Goal: Information Seeking & Learning: Check status

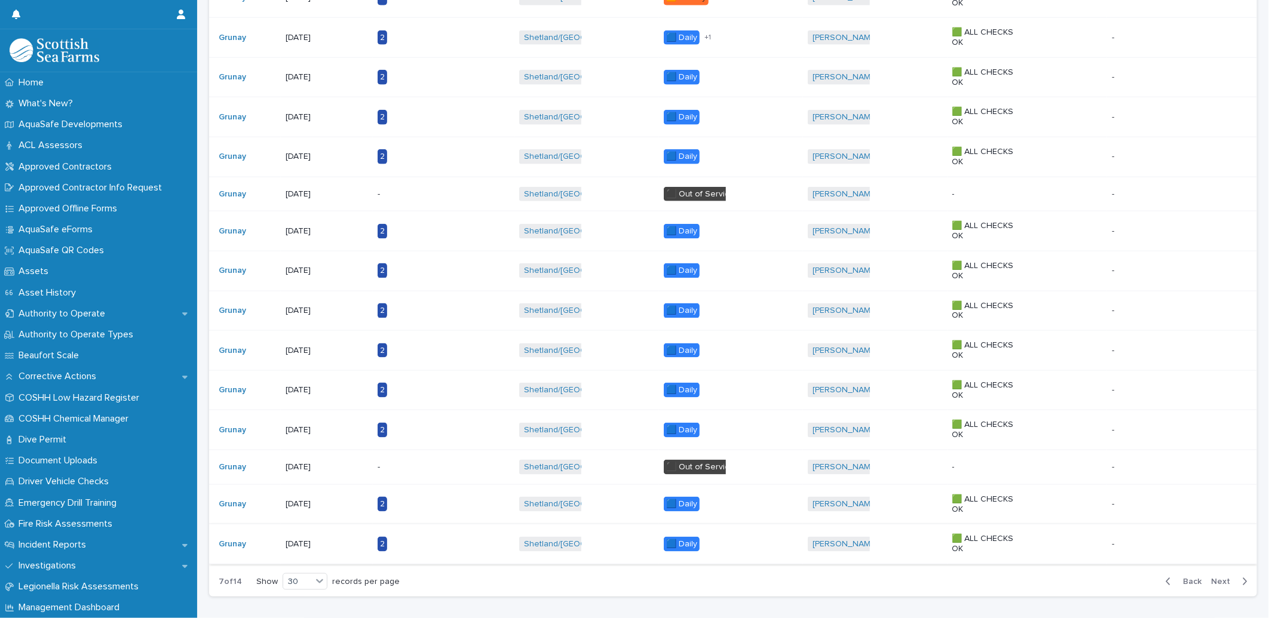
scroll to position [892, 0]
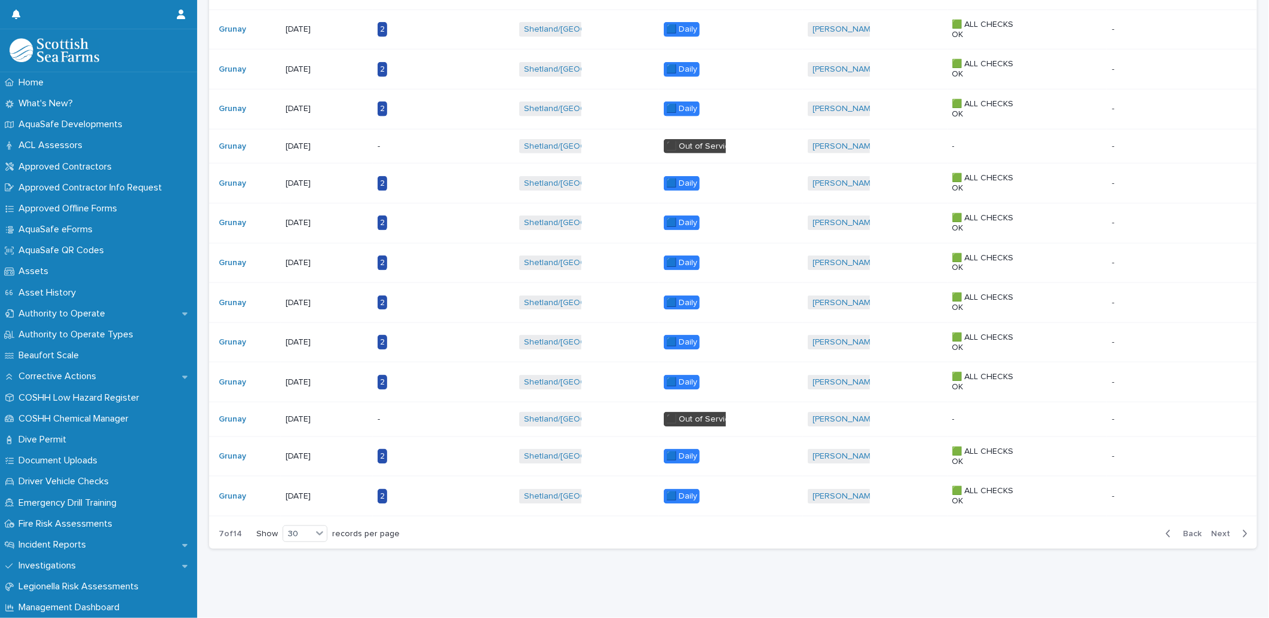
click at [1185, 530] on span "Back" at bounding box center [1189, 534] width 26 height 8
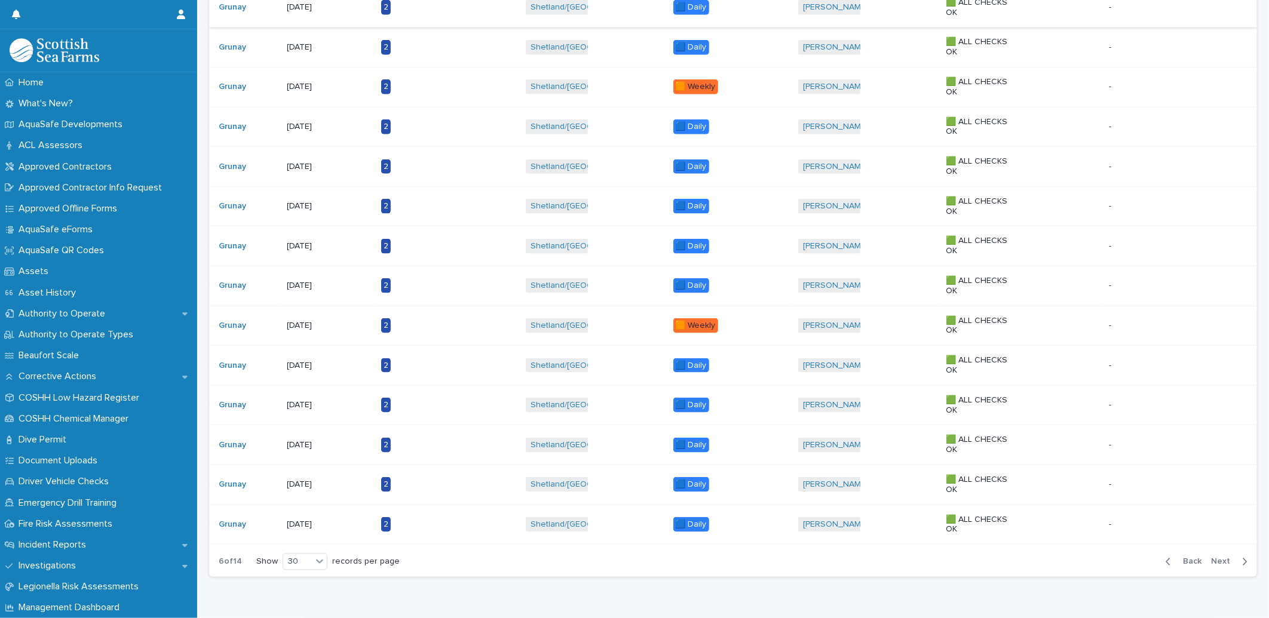
scroll to position [914, 0]
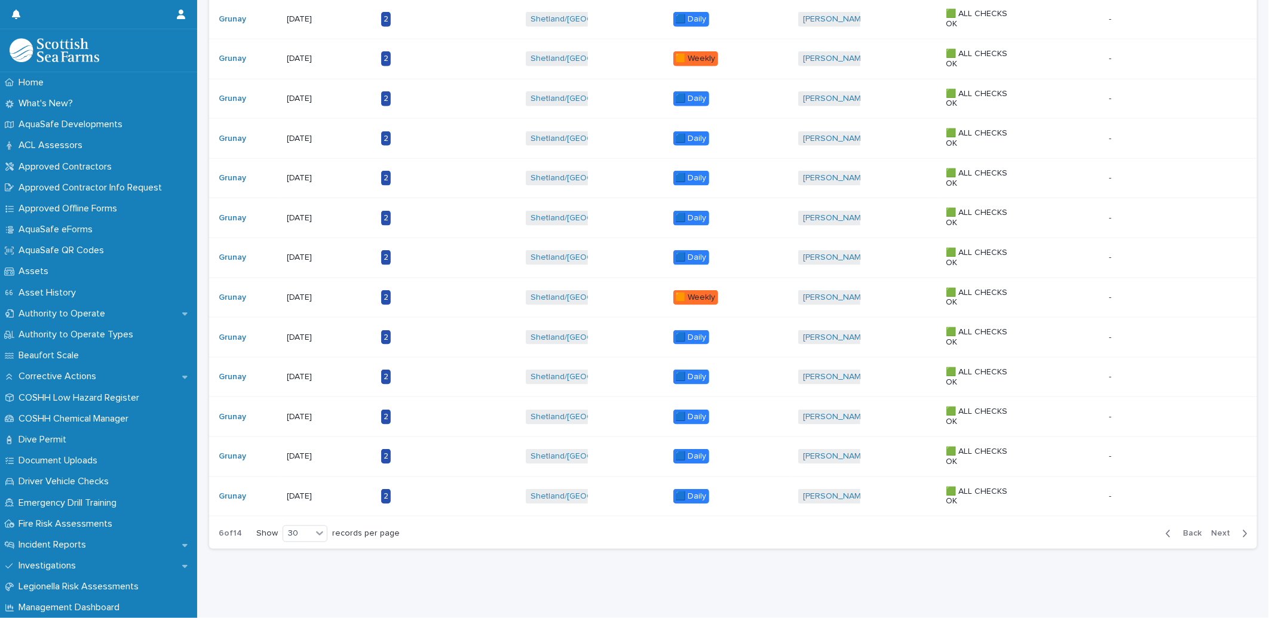
click at [1175, 529] on button "Back" at bounding box center [1181, 534] width 50 height 11
click at [1217, 530] on span "Next" at bounding box center [1224, 534] width 26 height 8
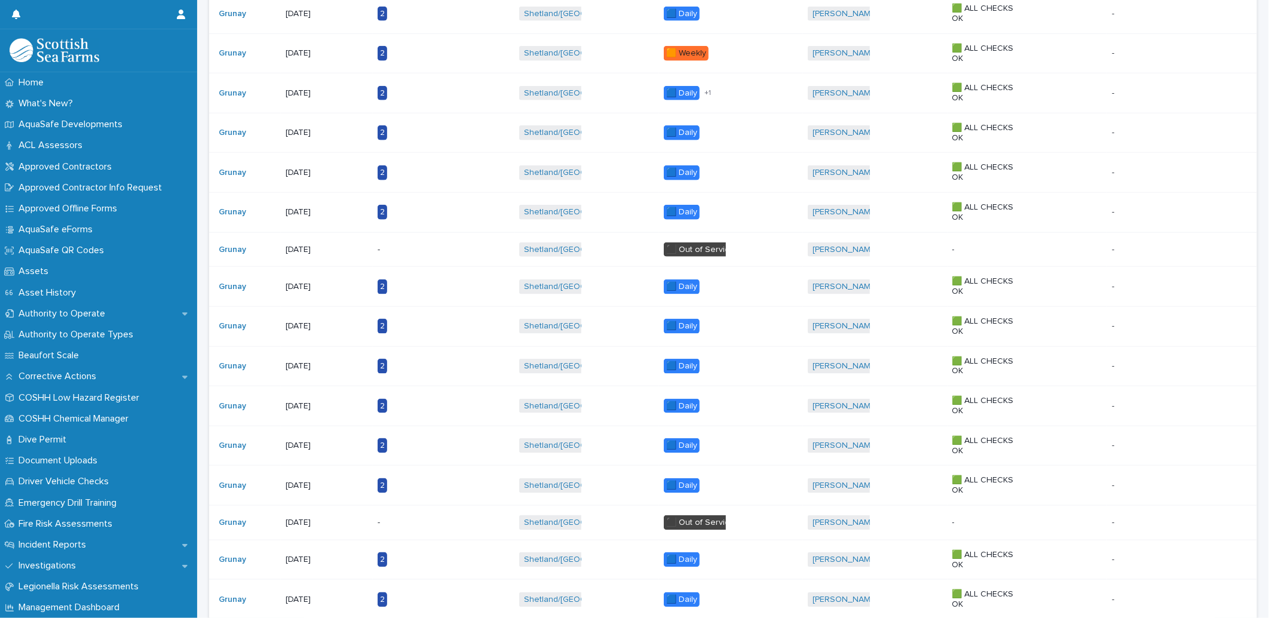
scroll to position [892, 0]
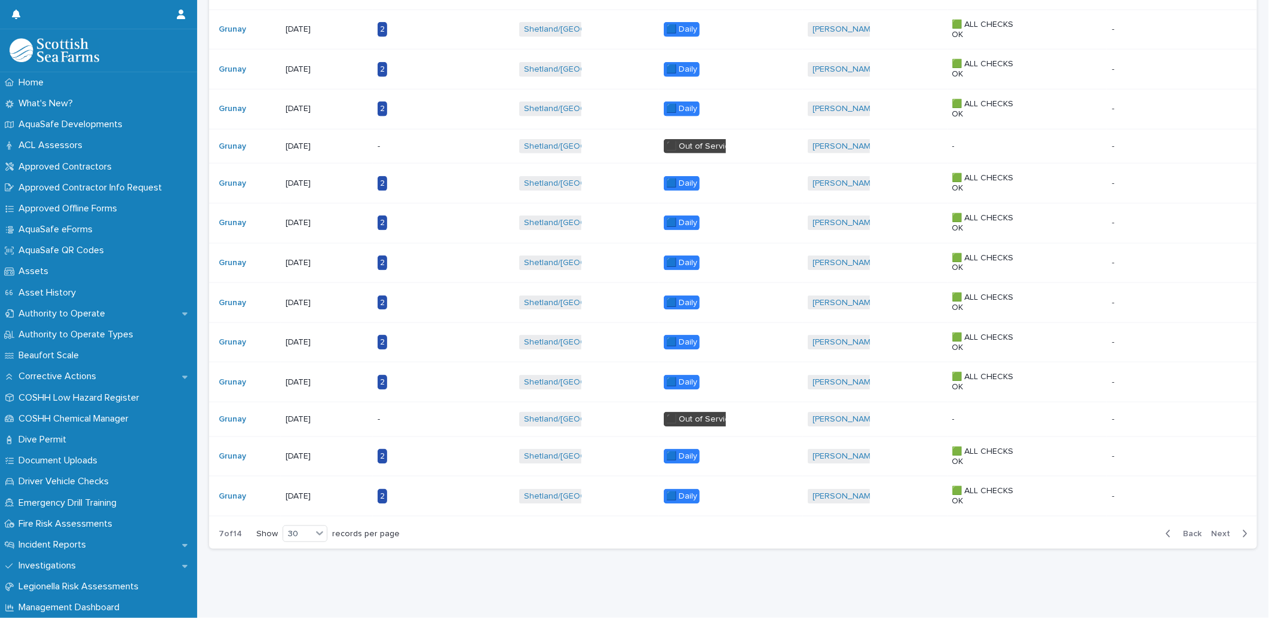
click at [1191, 530] on span "Back" at bounding box center [1189, 534] width 26 height 8
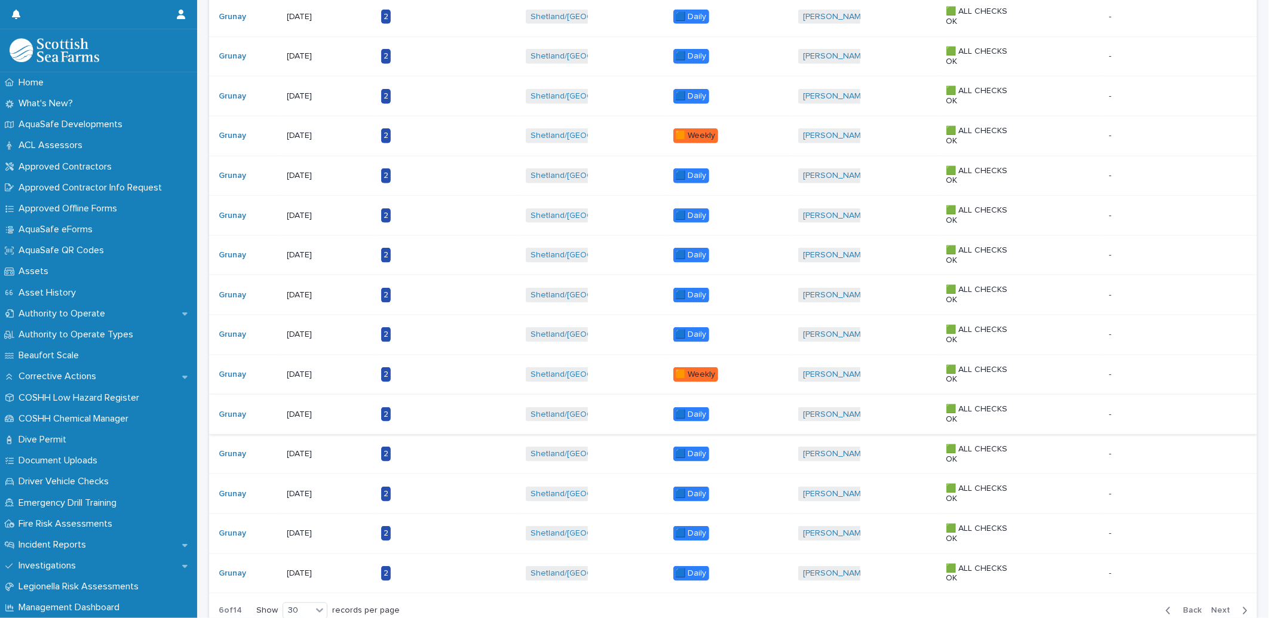
scroll to position [892, 0]
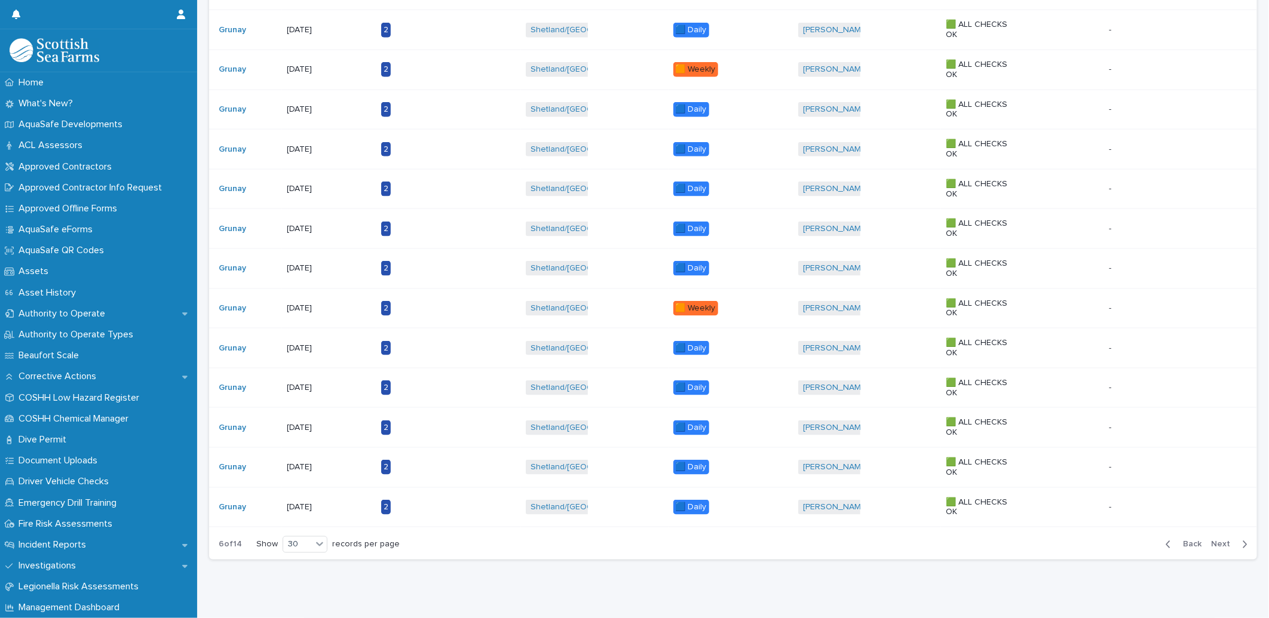
click at [1219, 542] on span "Next" at bounding box center [1224, 545] width 26 height 8
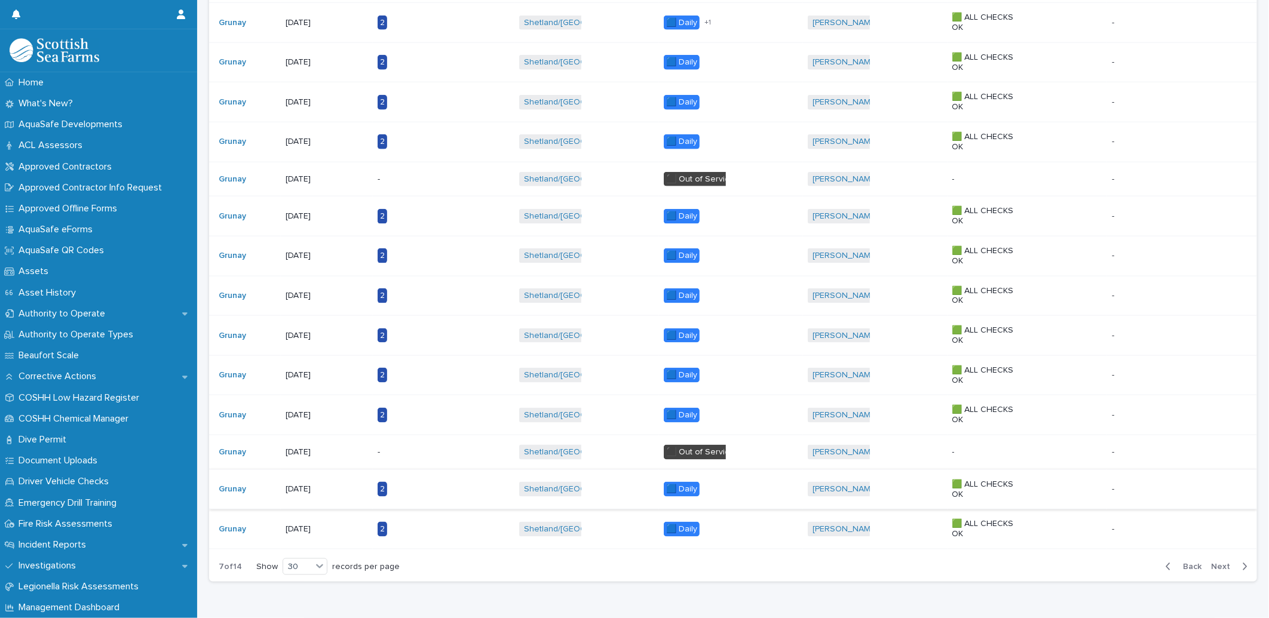
scroll to position [892, 0]
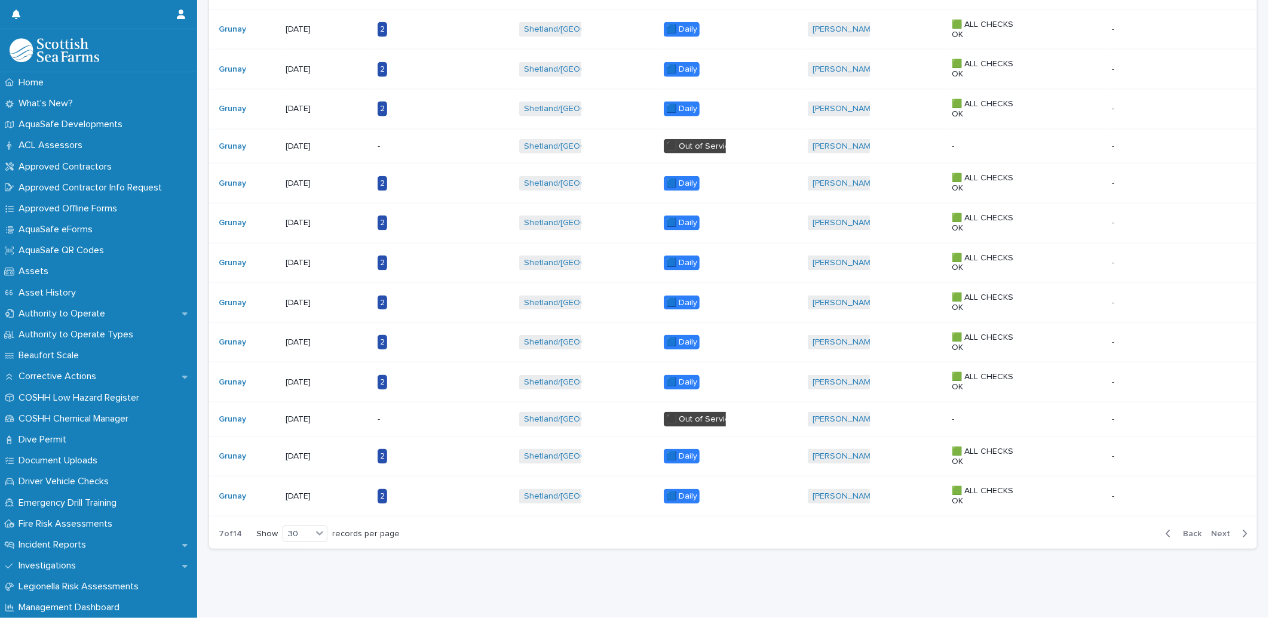
click at [1179, 530] on span "Back" at bounding box center [1189, 534] width 26 height 8
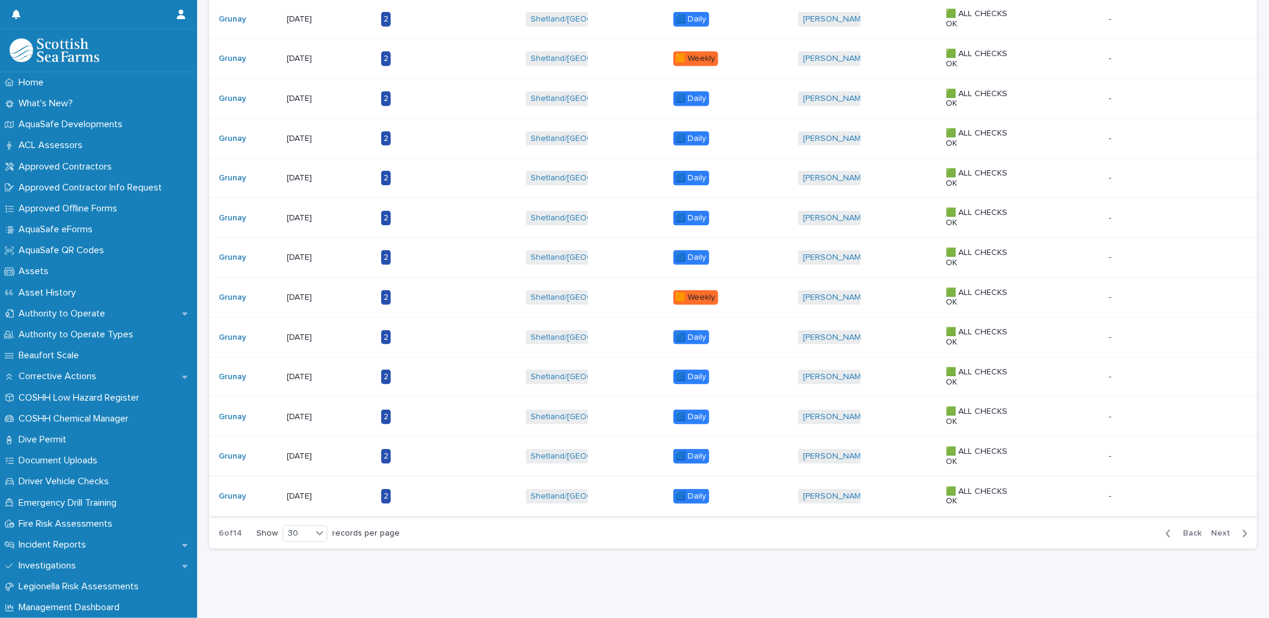
scroll to position [914, 0]
click at [1213, 530] on span "Next" at bounding box center [1224, 534] width 26 height 8
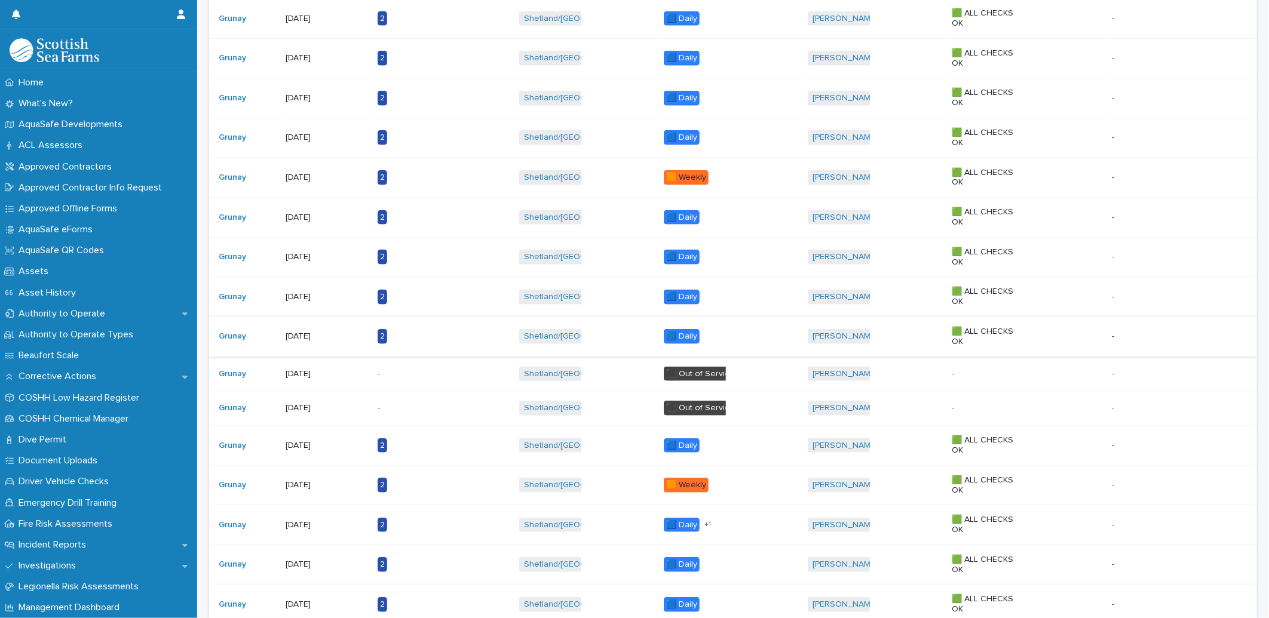
scroll to position [96, 0]
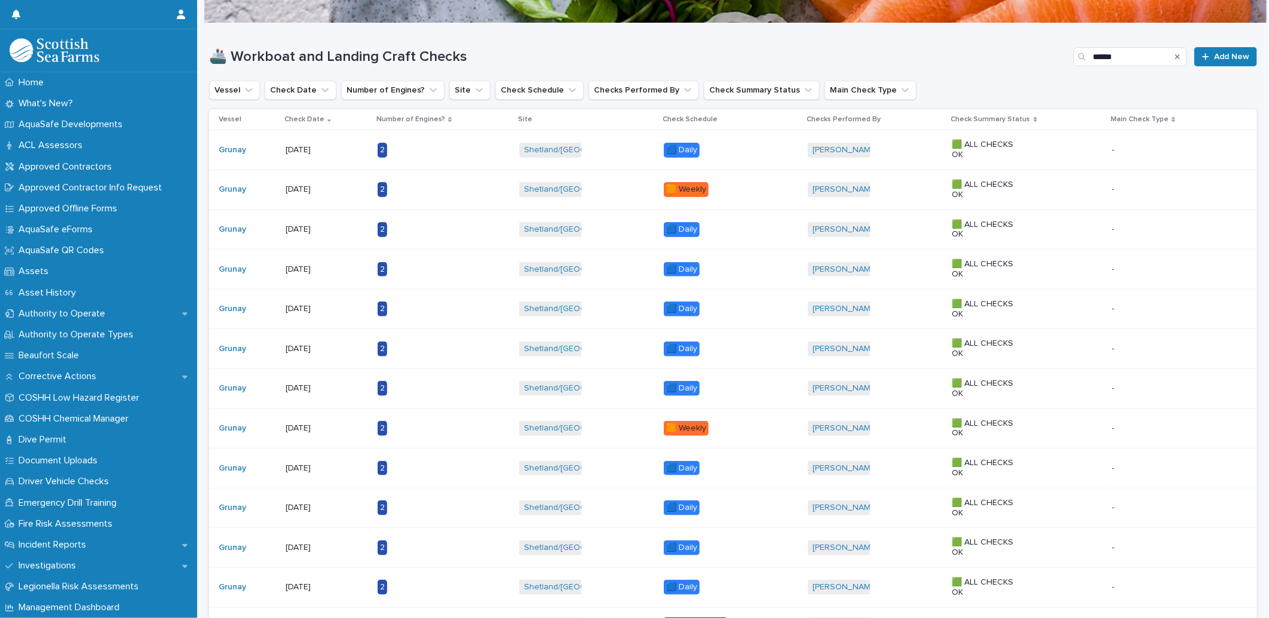
click at [312, 152] on p "[DATE]" at bounding box center [323, 150] width 75 height 10
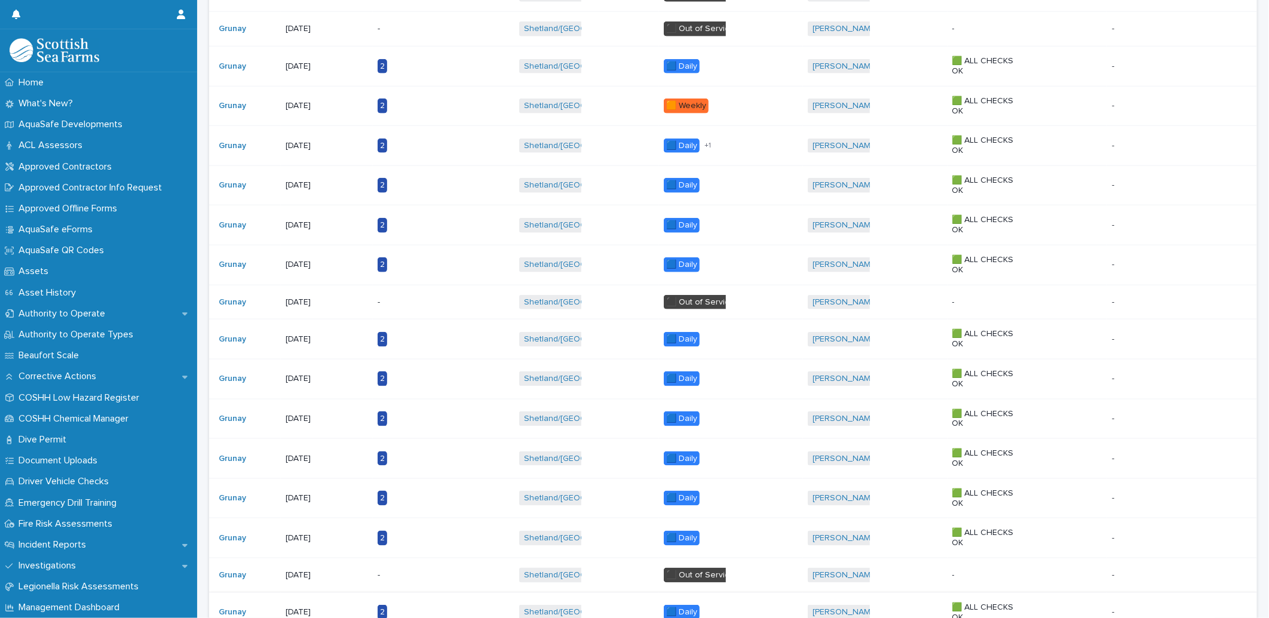
scroll to position [892, 0]
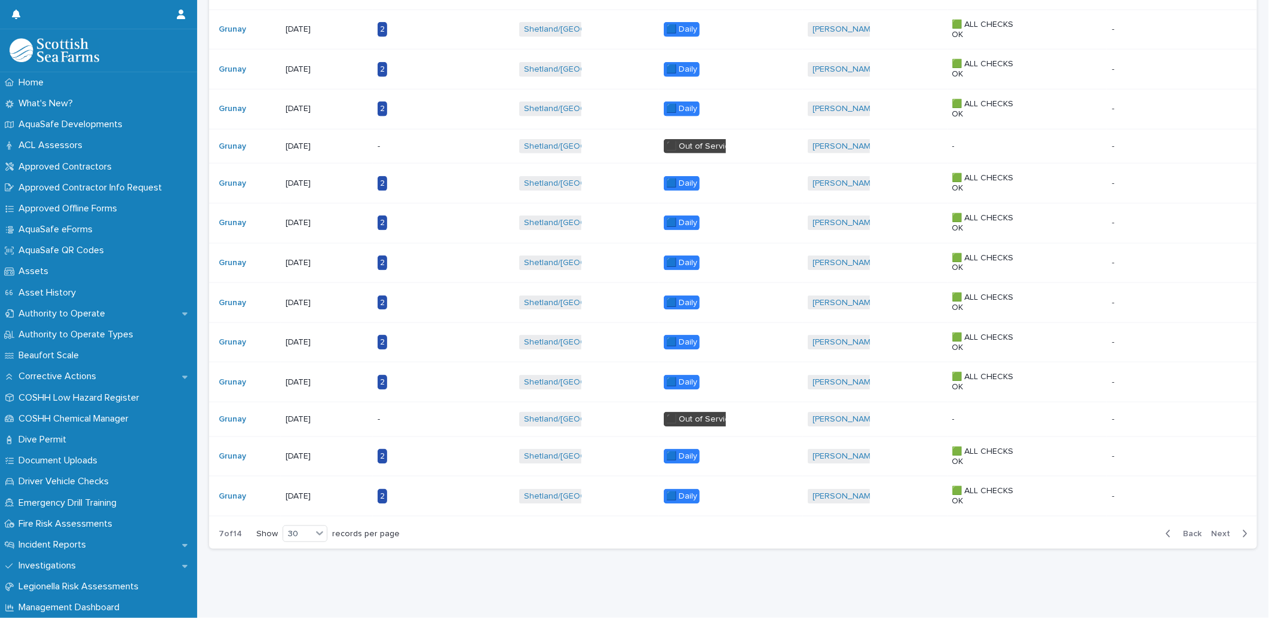
click at [1206, 529] on button "Next" at bounding box center [1231, 534] width 51 height 11
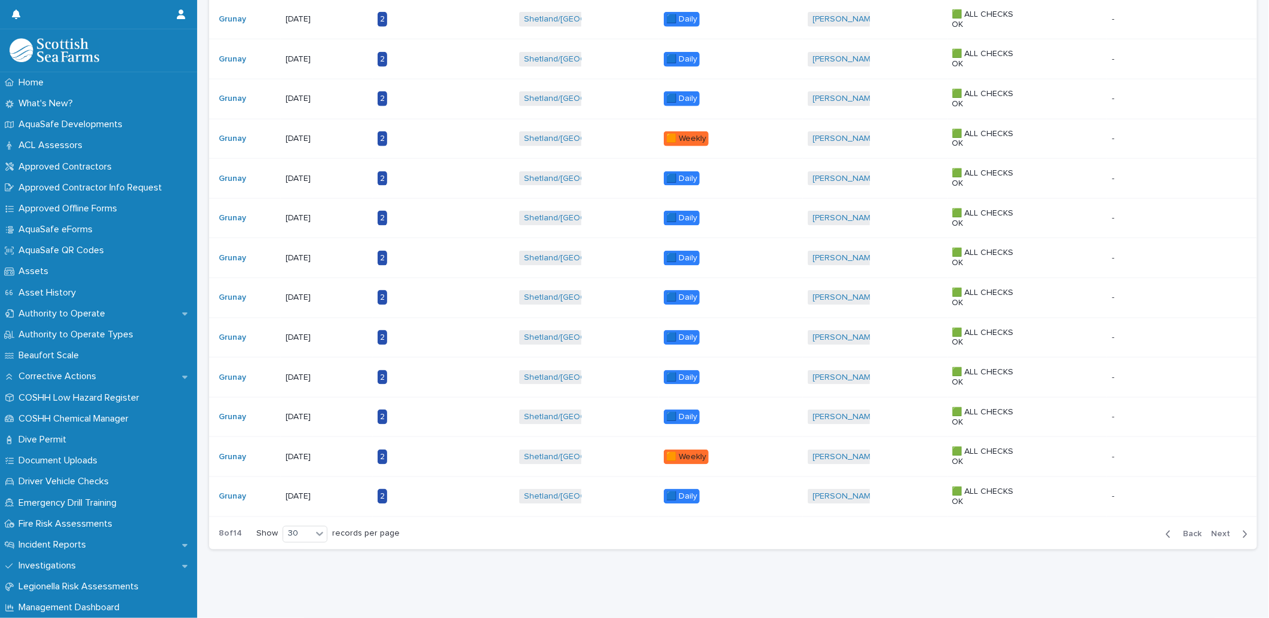
click at [1181, 532] on span "Back" at bounding box center [1189, 534] width 26 height 8
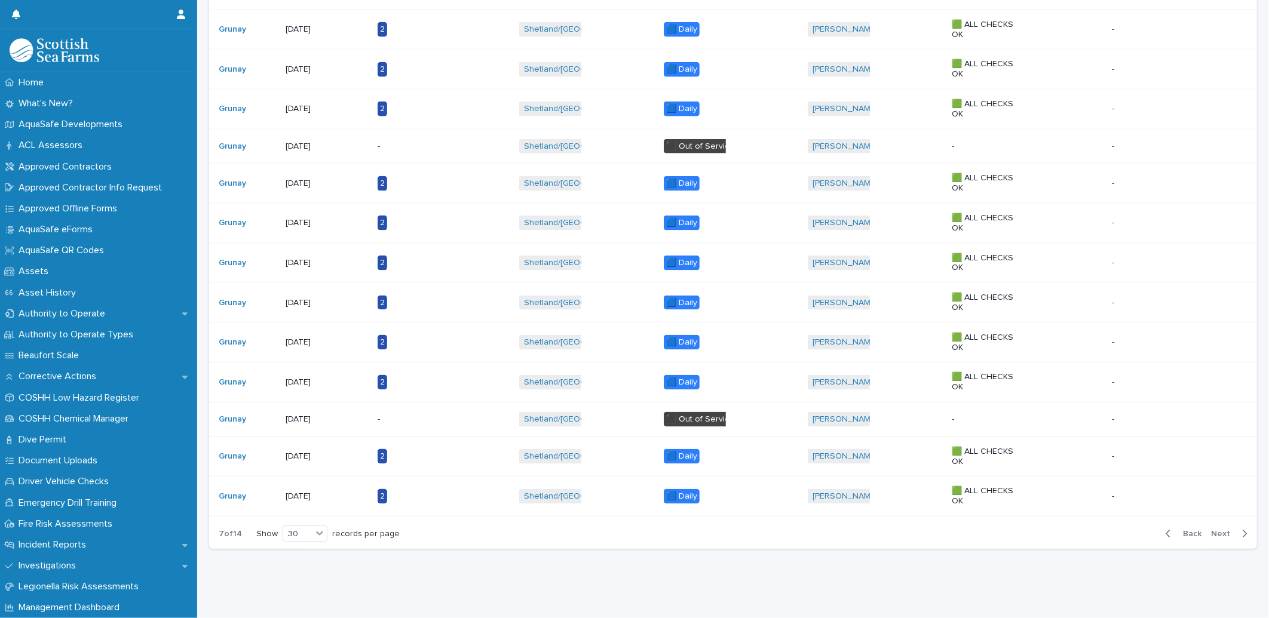
click at [1181, 532] on div "Back Next" at bounding box center [1206, 534] width 101 height 30
click at [1176, 530] on span "Back" at bounding box center [1189, 534] width 26 height 8
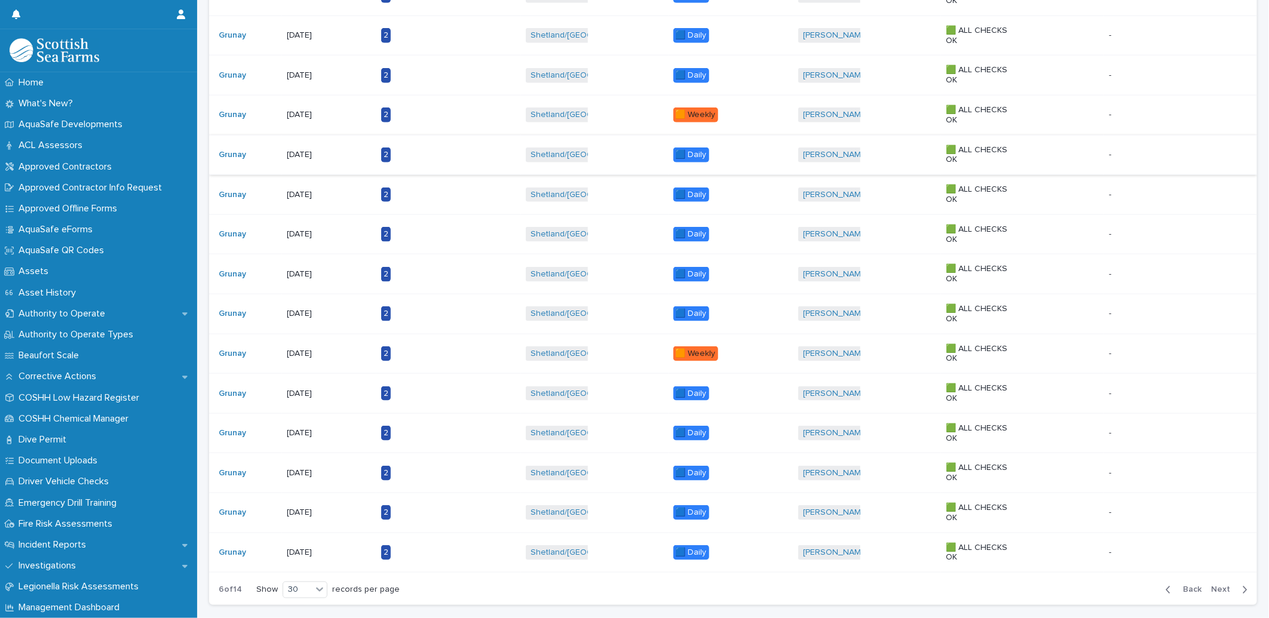
scroll to position [826, 0]
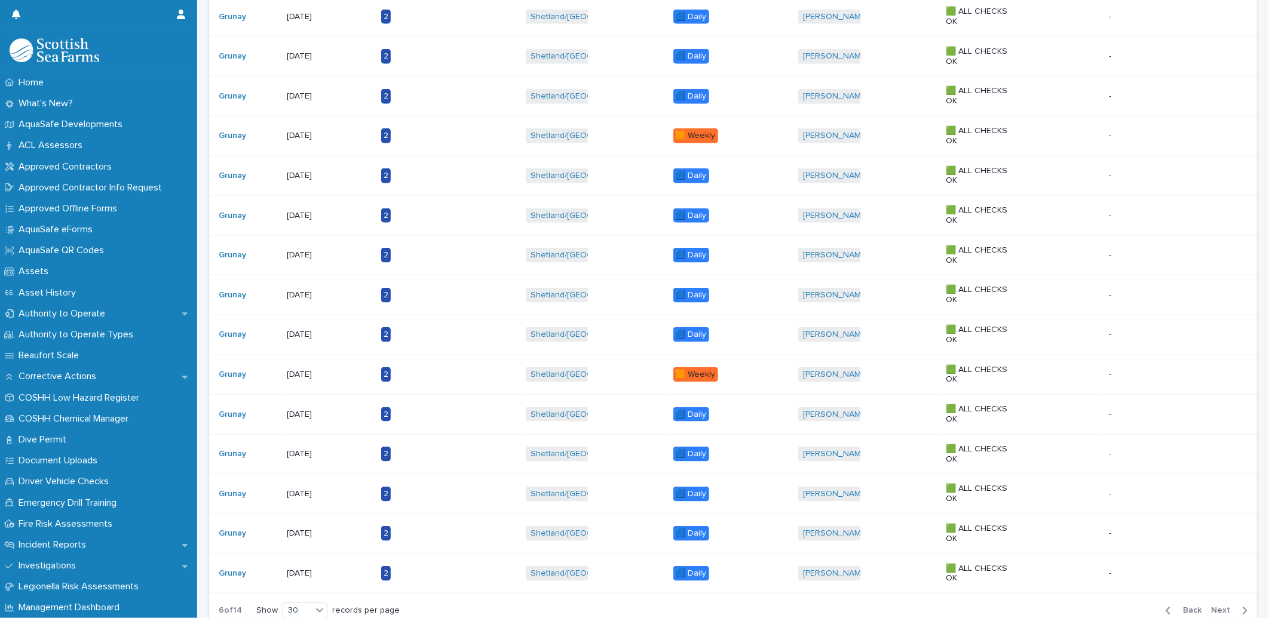
click at [317, 141] on p "[DATE]" at bounding box center [324, 136] width 75 height 10
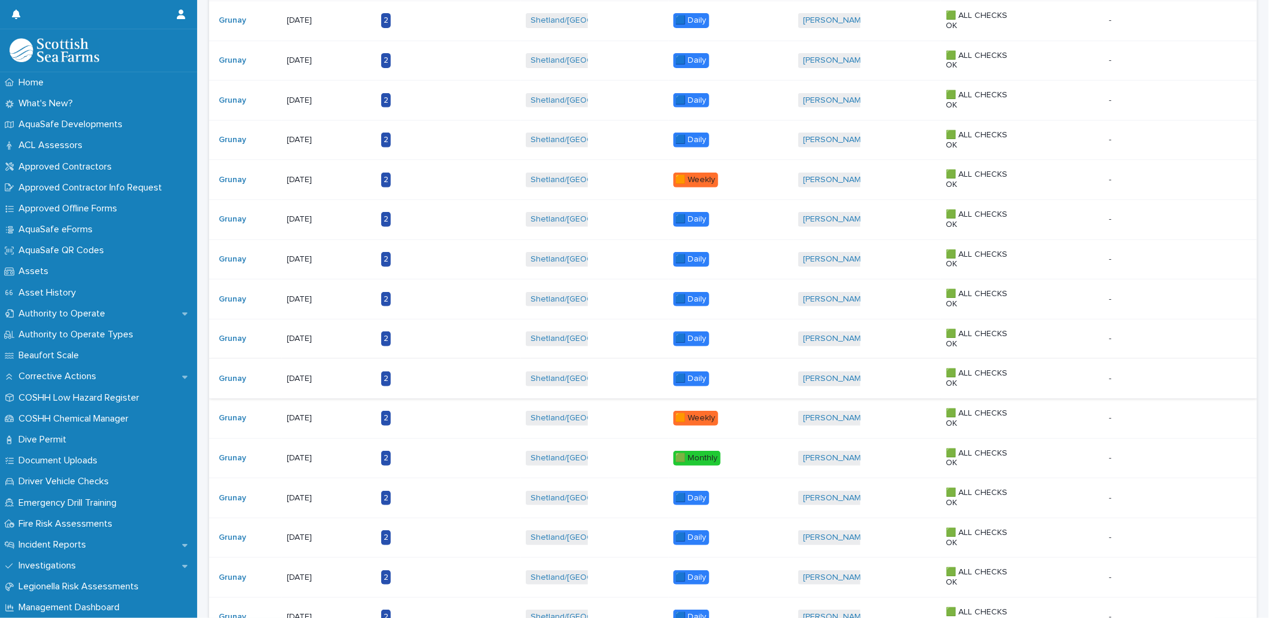
scroll to position [398, 0]
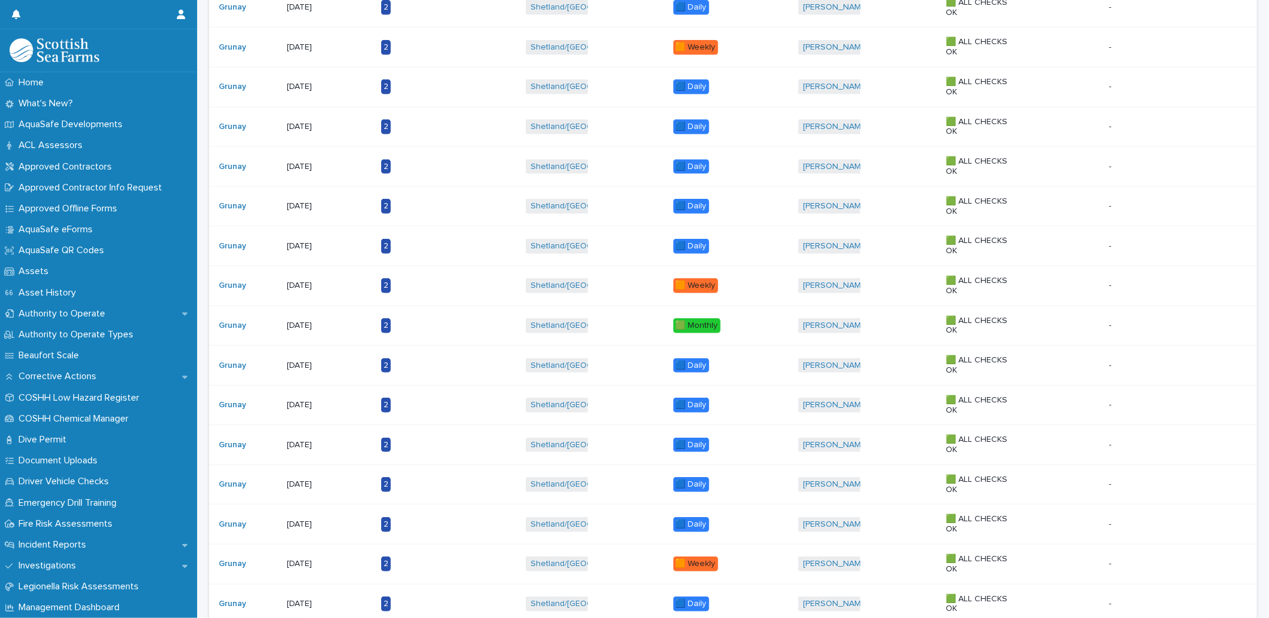
click at [308, 526] on p "[DATE]" at bounding box center [324, 525] width 75 height 10
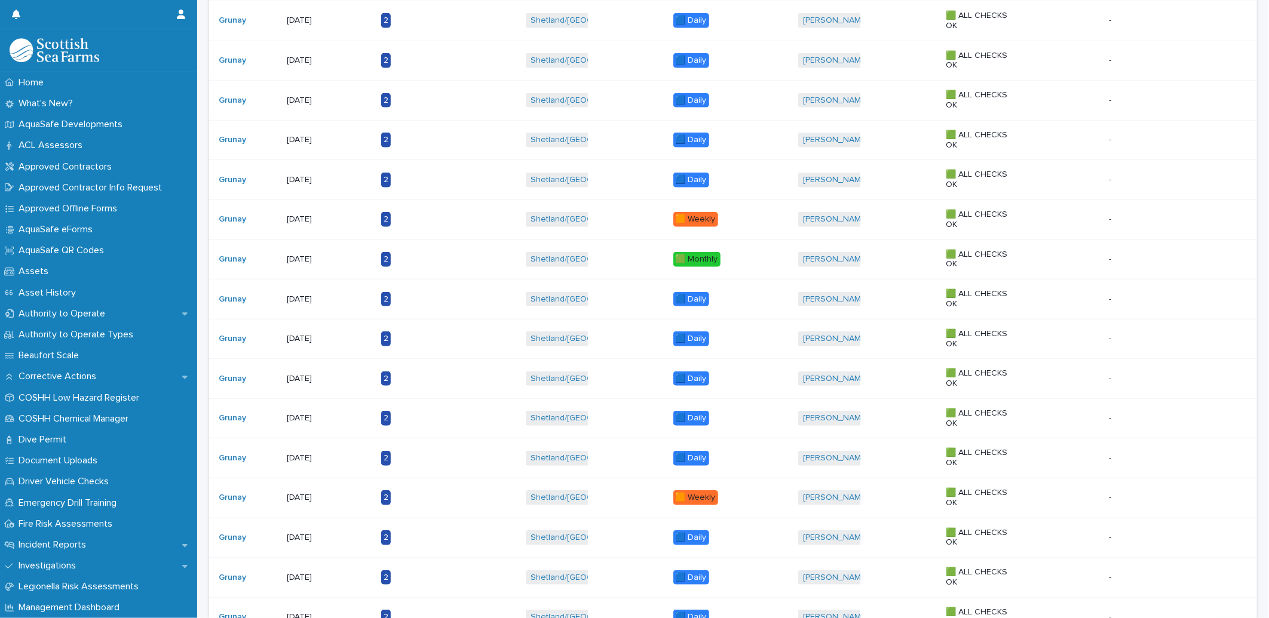
click at [315, 29] on div "[DATE]" at bounding box center [329, 21] width 85 height 20
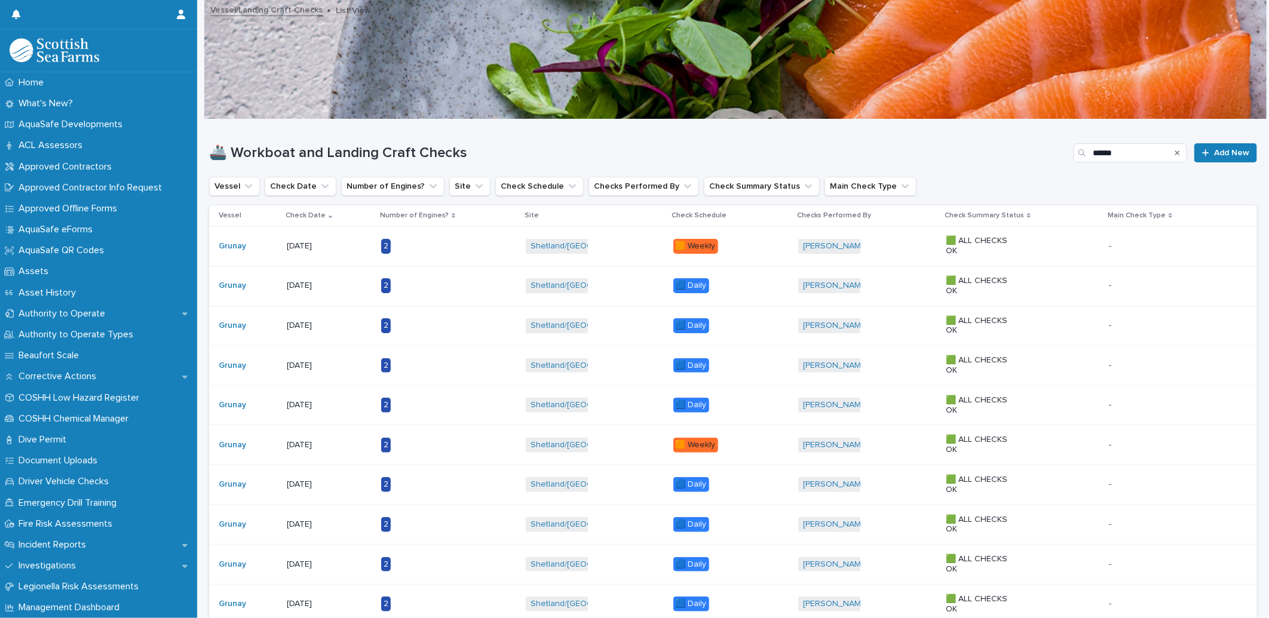
click at [321, 321] on p "[DATE]" at bounding box center [324, 326] width 75 height 10
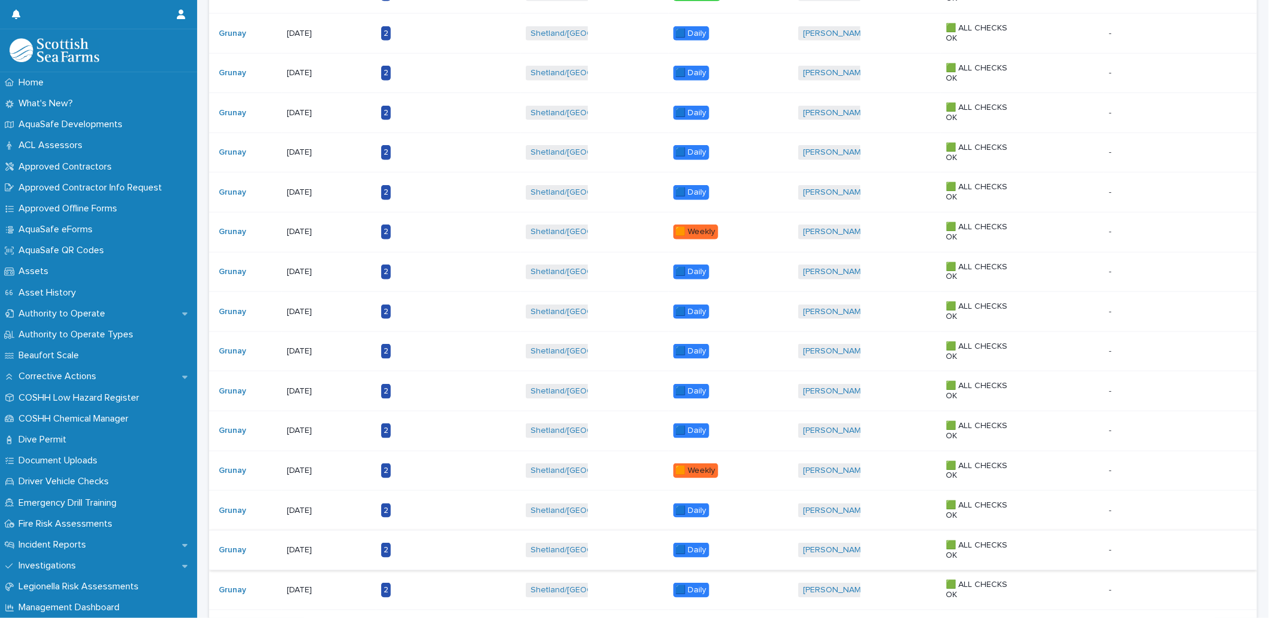
scroll to position [914, 0]
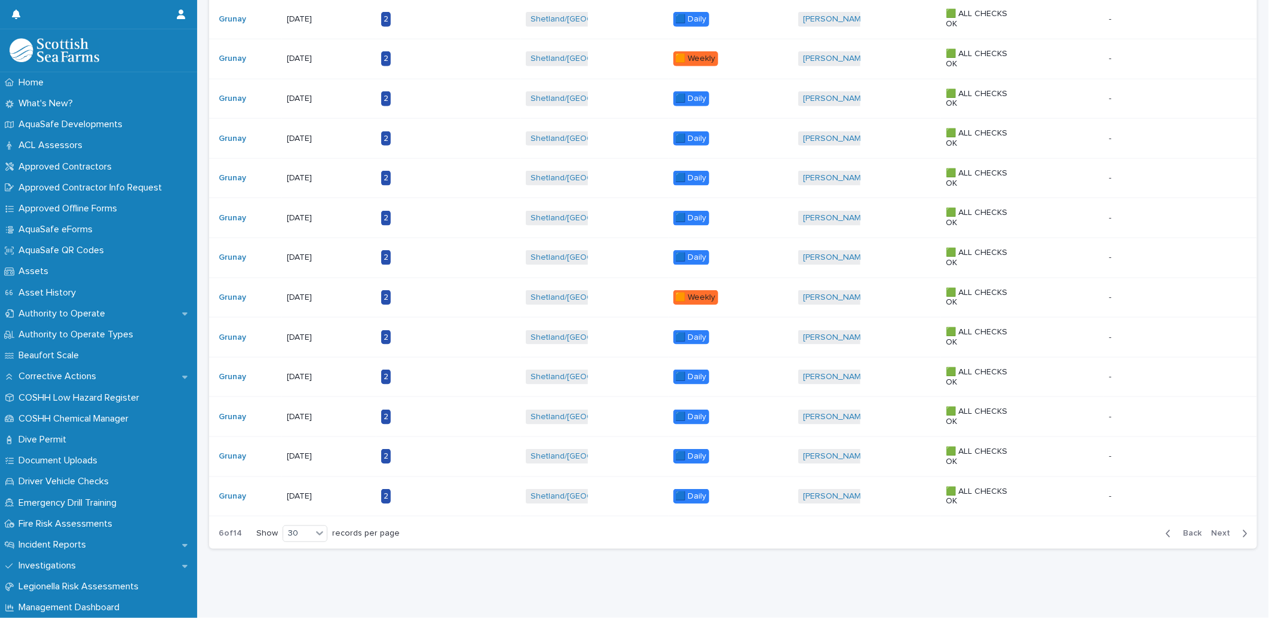
click at [1176, 530] on span "Back" at bounding box center [1189, 534] width 26 height 8
click at [305, 412] on p "[DATE]" at bounding box center [324, 417] width 75 height 10
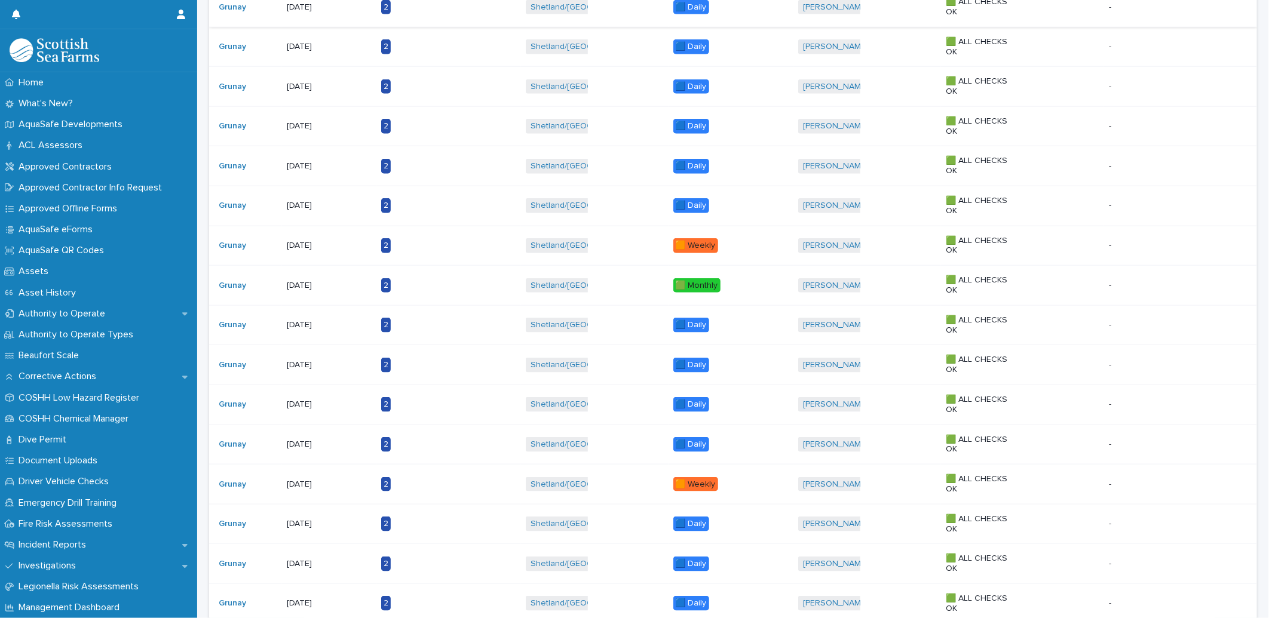
scroll to position [796, 0]
click at [309, 335] on div "[DATE]" at bounding box center [329, 325] width 85 height 20
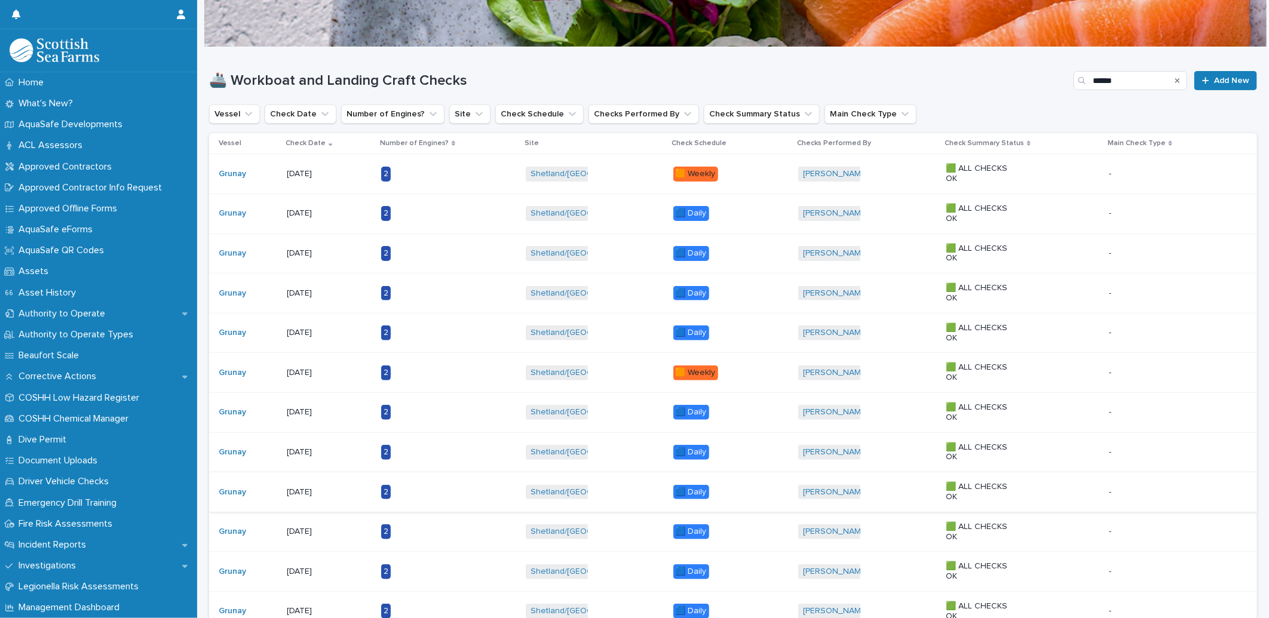
scroll to position [66, 0]
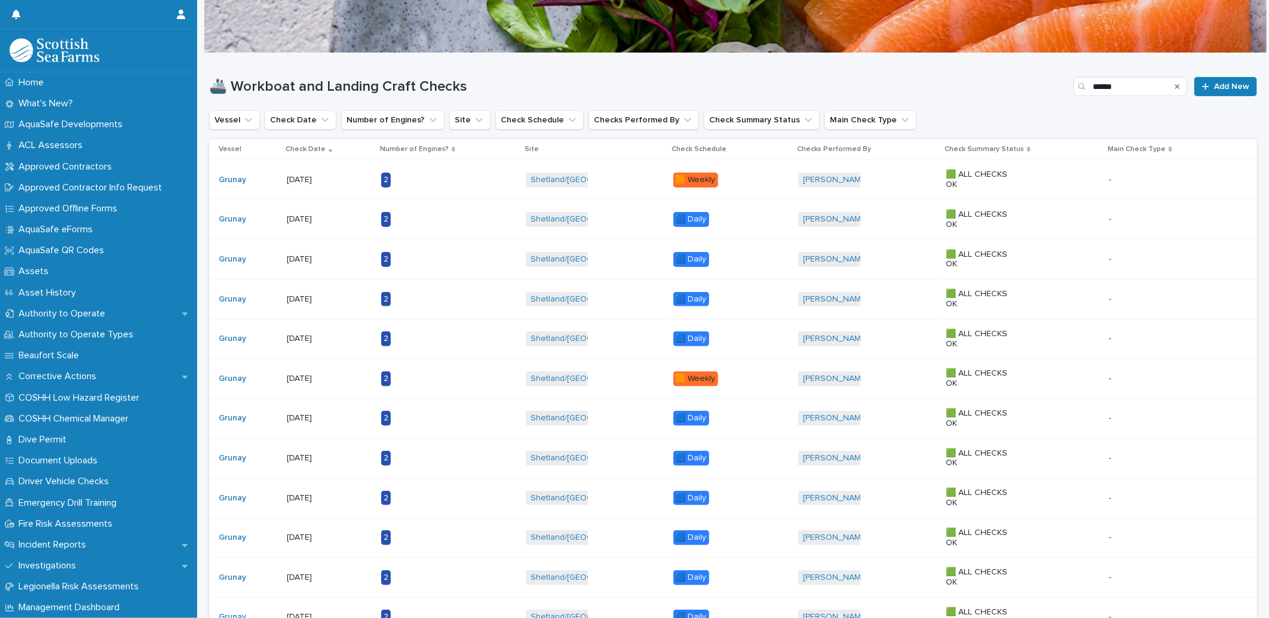
click at [314, 222] on p "[DATE]" at bounding box center [324, 219] width 75 height 10
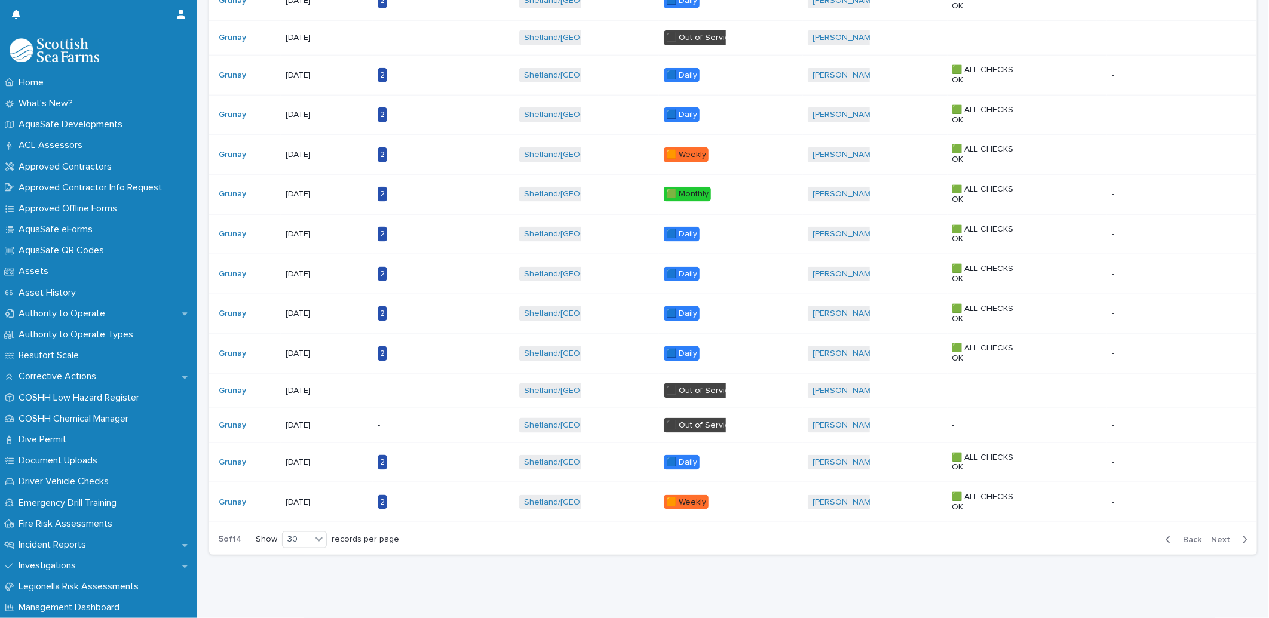
scroll to position [898, 0]
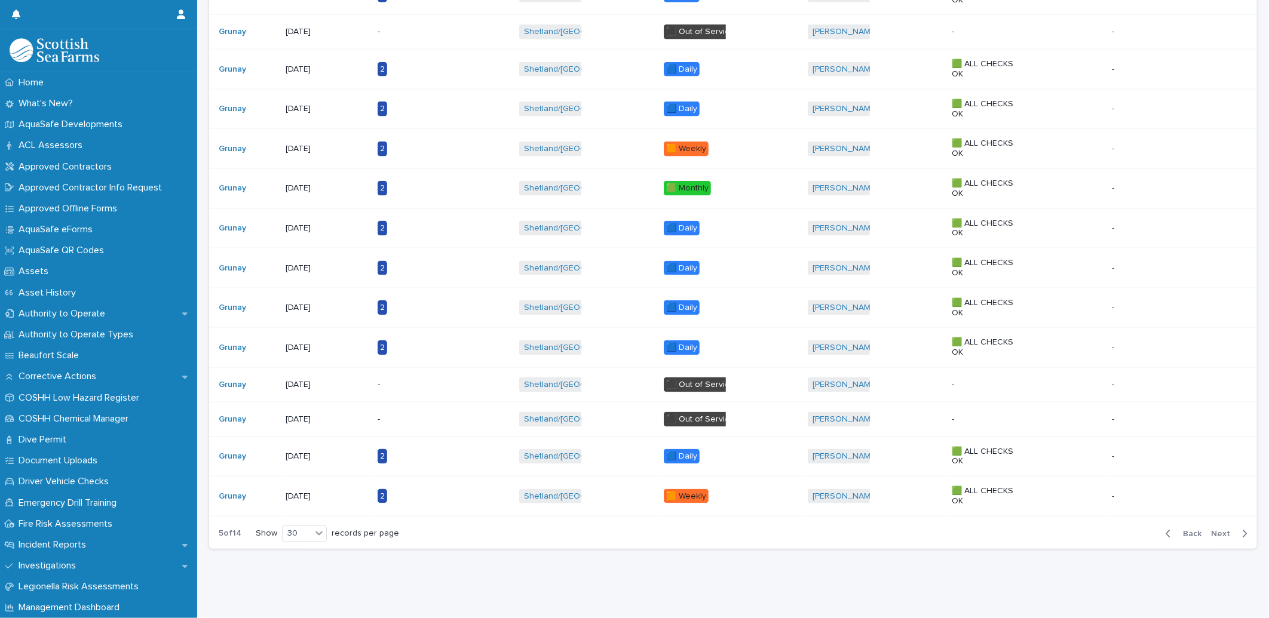
click at [1184, 530] on span "Back" at bounding box center [1189, 534] width 26 height 8
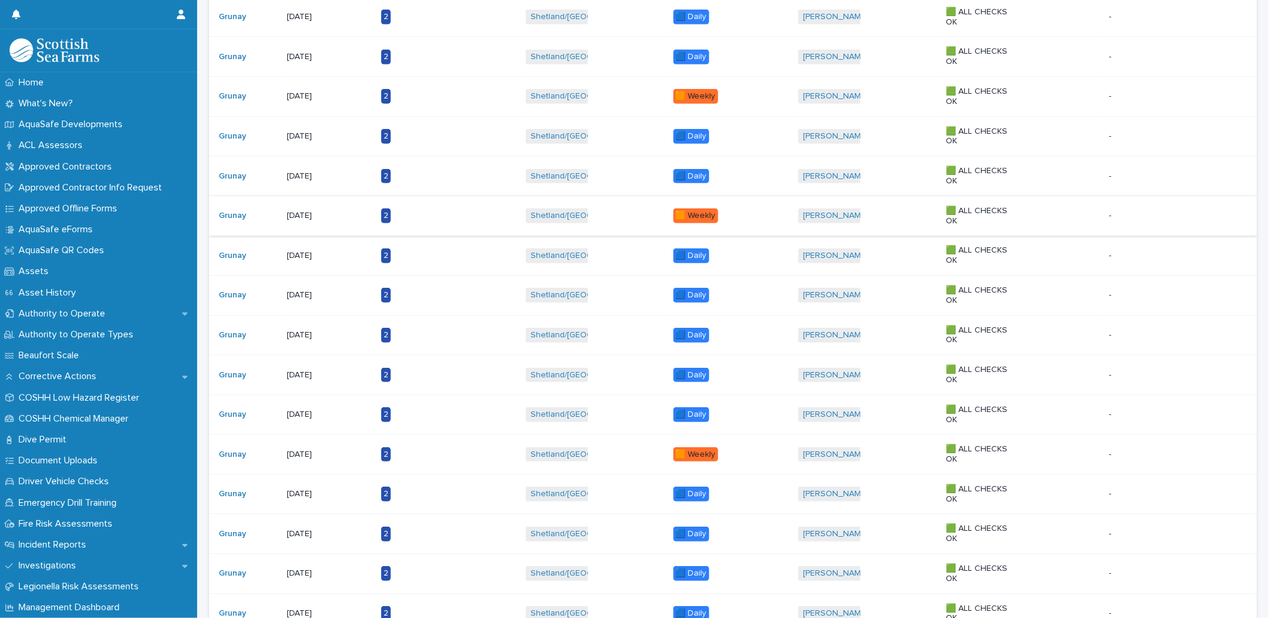
scroll to position [367, 0]
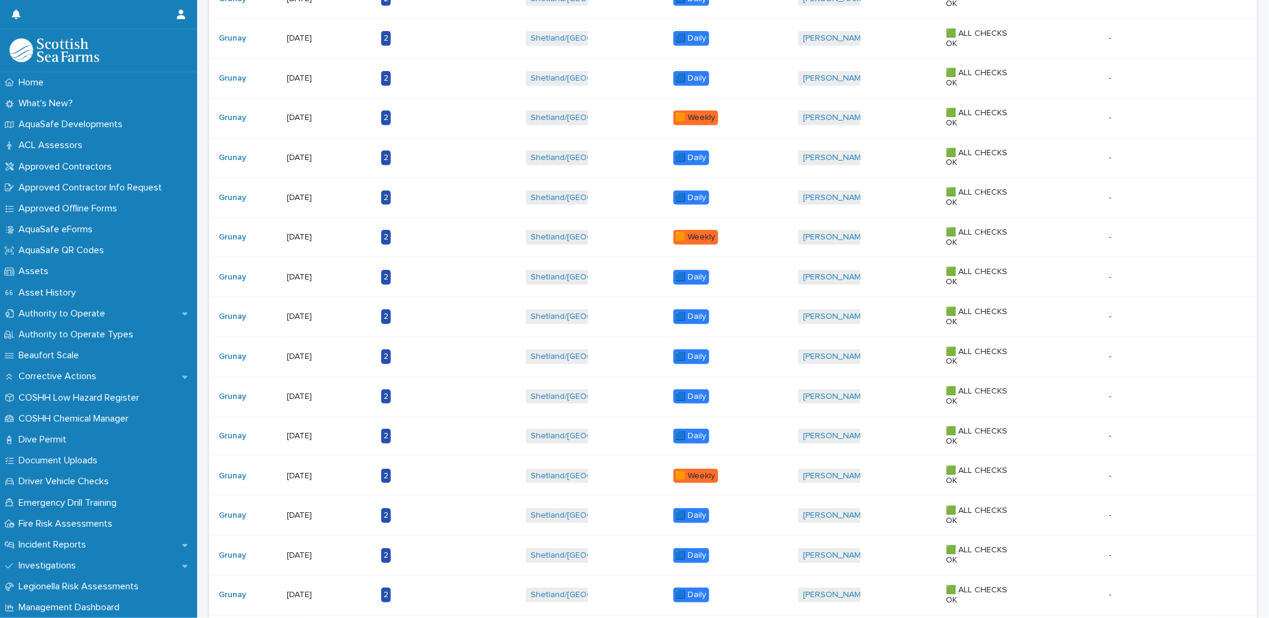
click at [320, 158] on p "[DATE]" at bounding box center [324, 158] width 75 height 10
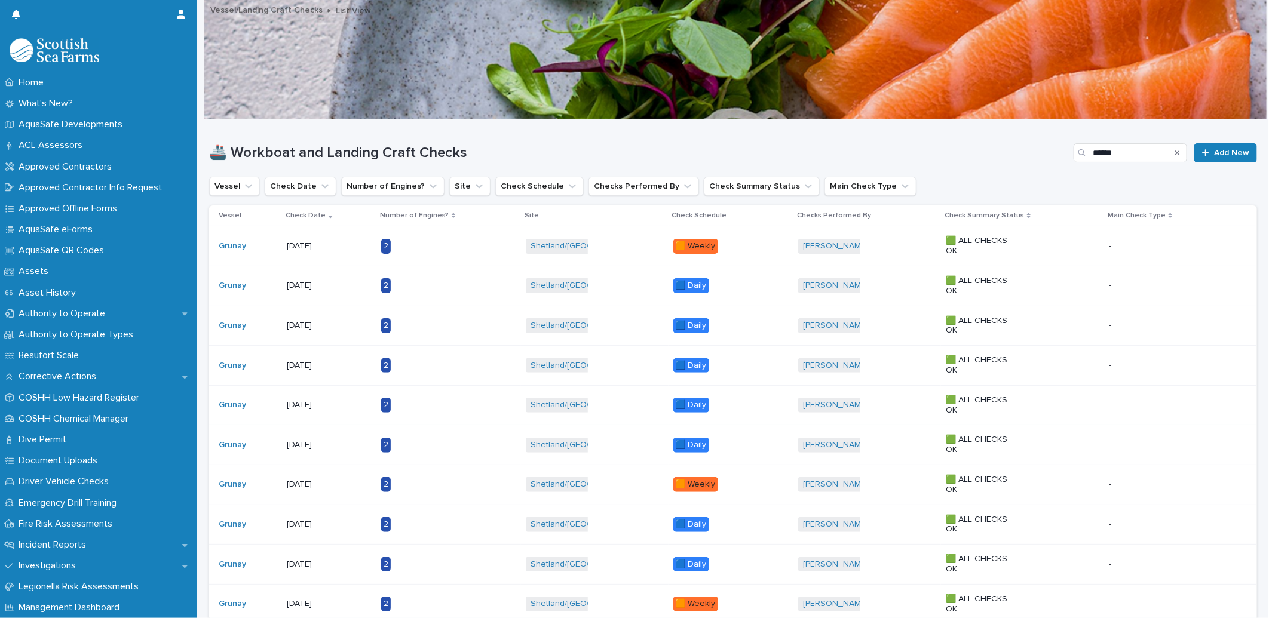
click at [309, 516] on div "[DATE]" at bounding box center [329, 525] width 85 height 20
click at [302, 292] on div "[DATE]" at bounding box center [329, 286] width 85 height 20
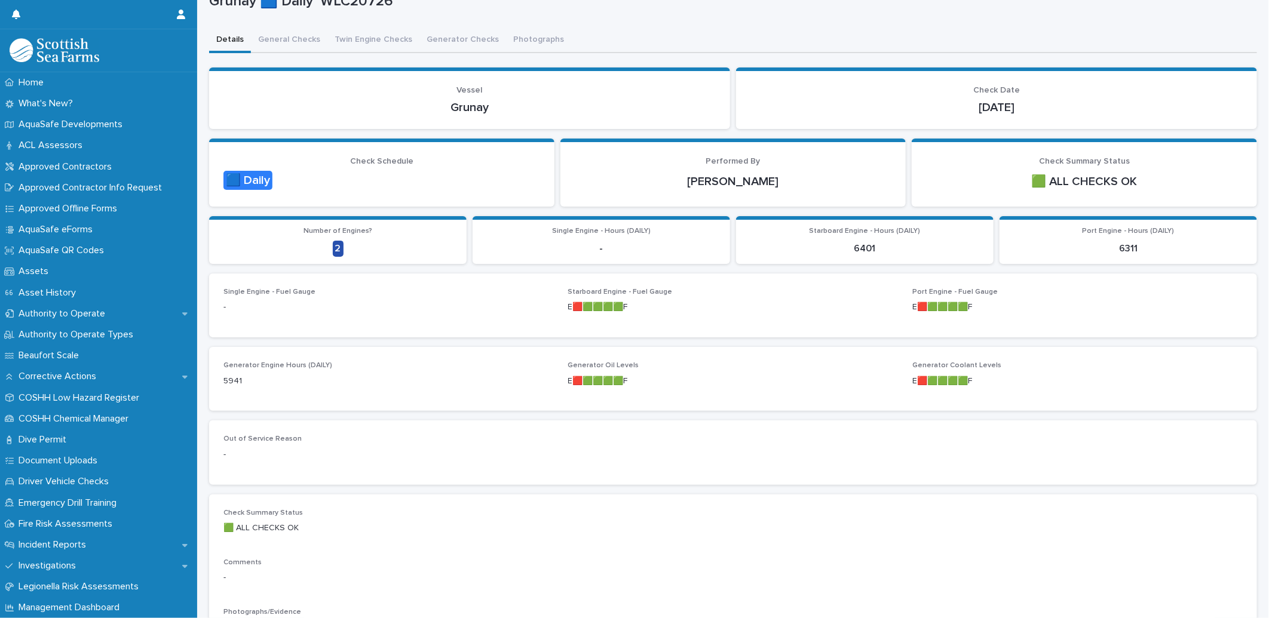
scroll to position [66, 0]
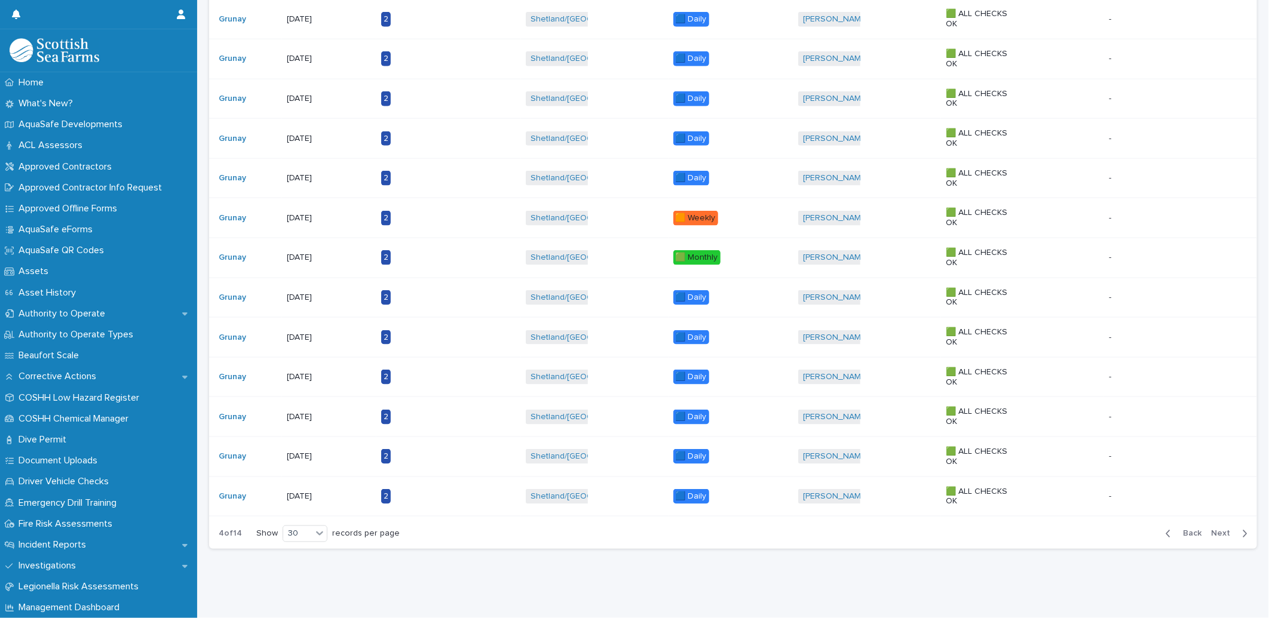
scroll to position [914, 0]
click at [1181, 530] on span "Back" at bounding box center [1189, 534] width 26 height 8
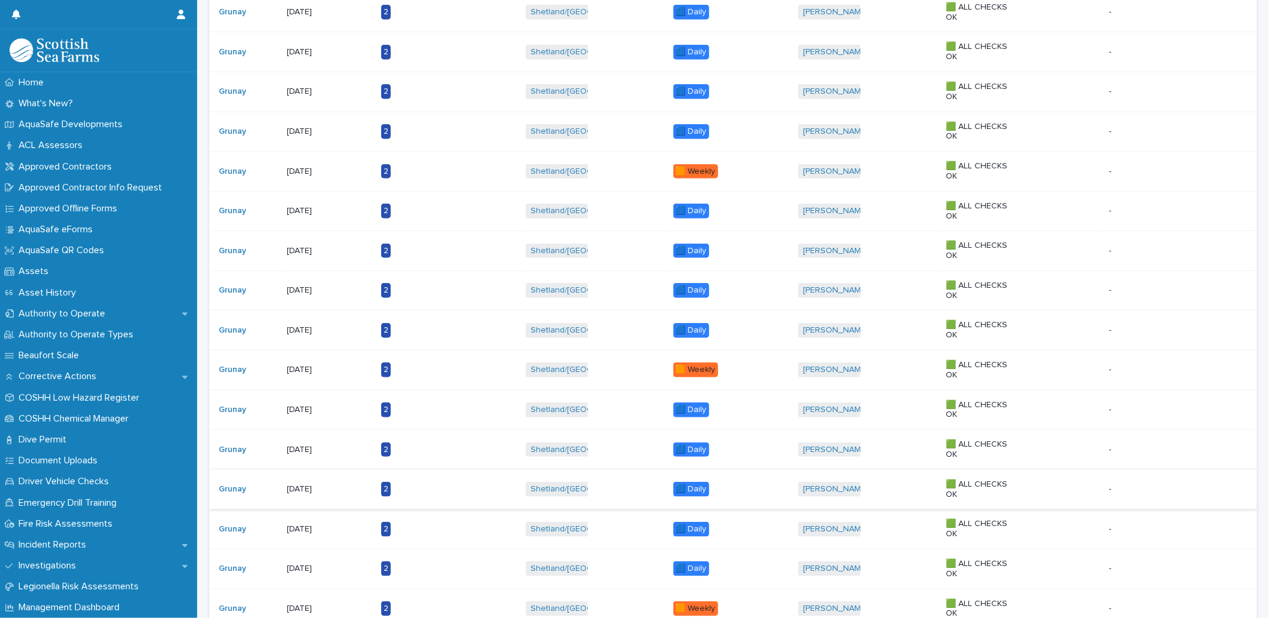
scroll to position [863, 0]
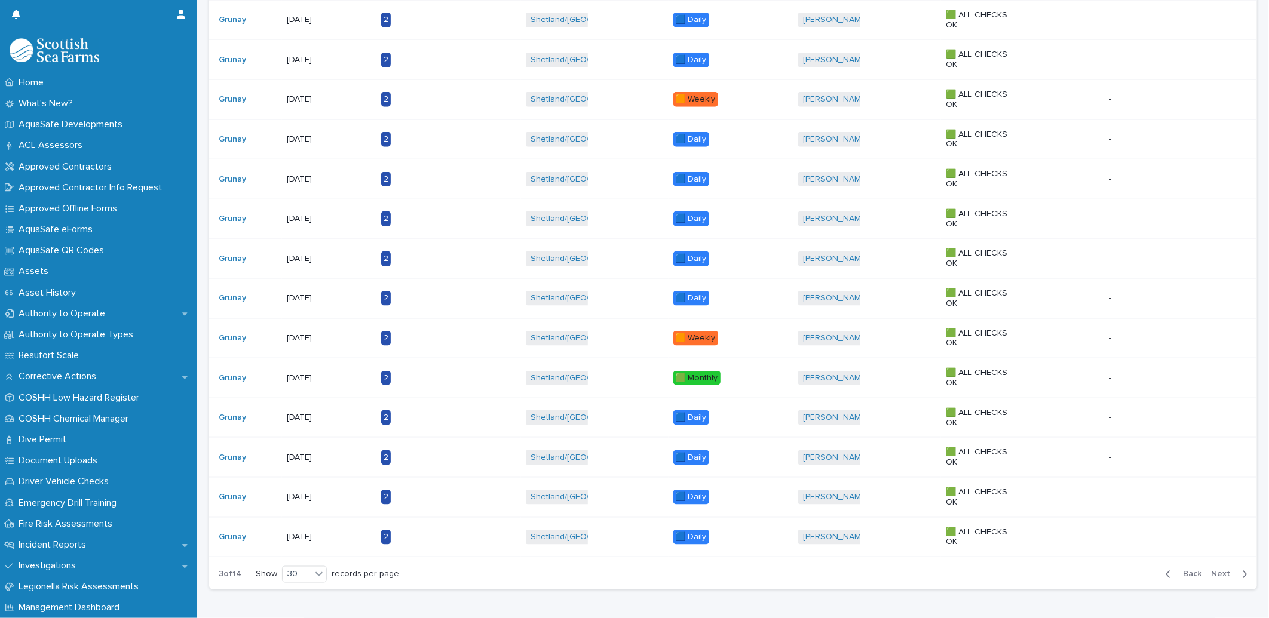
click at [323, 421] on p "[DATE]" at bounding box center [324, 418] width 75 height 10
